Goal: Check status: Check status

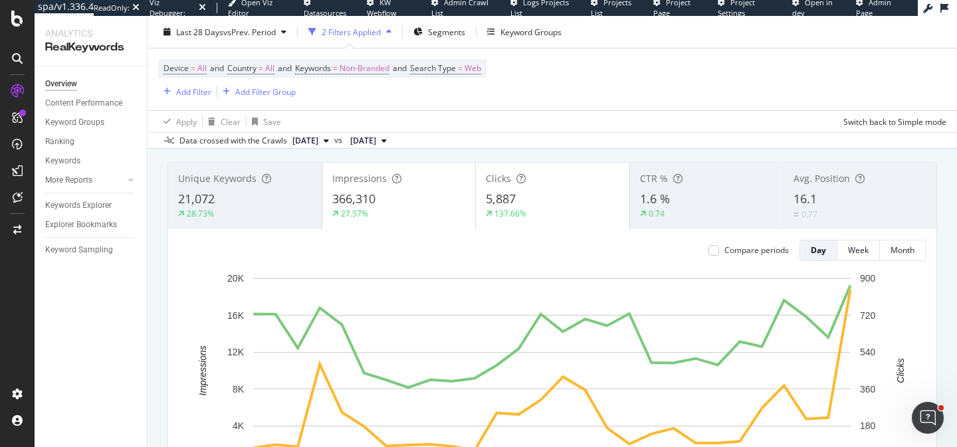
scroll to position [96, 0]
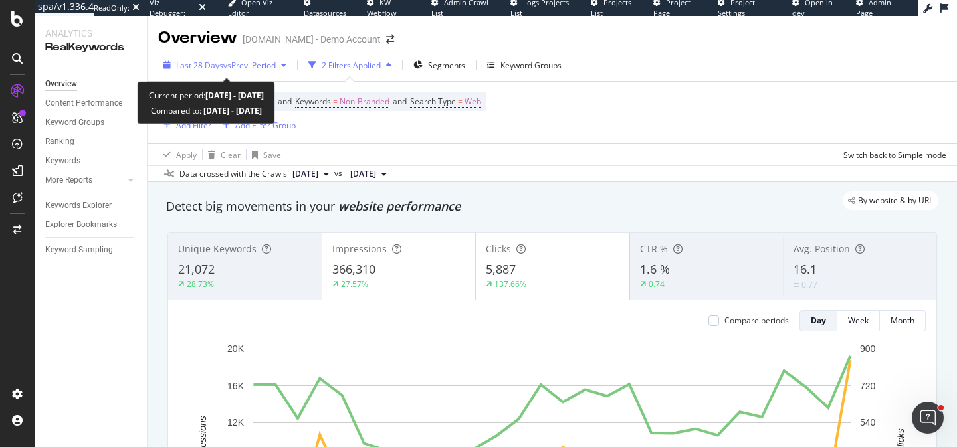
click at [285, 66] on icon "button" at bounding box center [283, 65] width 5 height 8
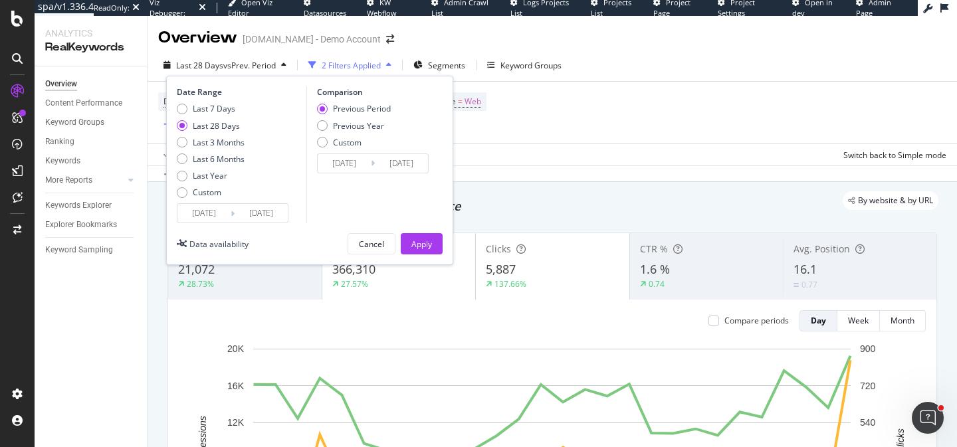
click at [266, 214] on input "[DATE]" at bounding box center [261, 213] width 53 height 19
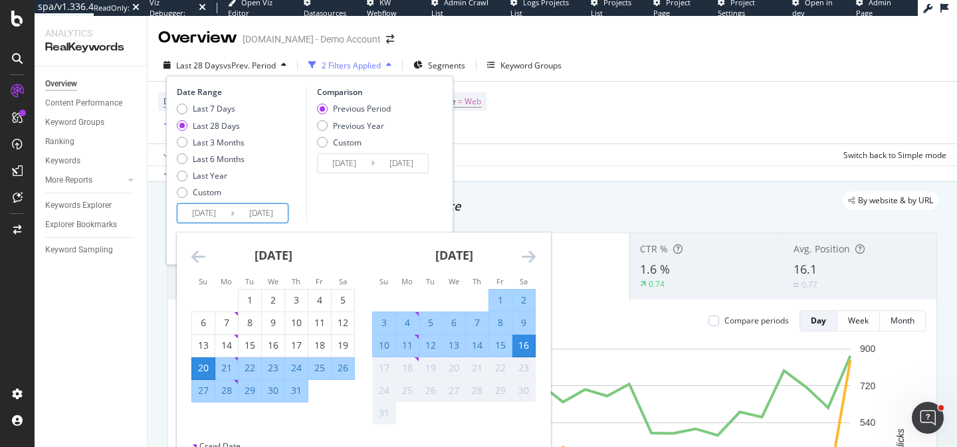
click at [573, 113] on div "Device = All and Country = All and Keywords = Non-Branded and Search Type = Web…" at bounding box center [552, 113] width 789 height 62
